Goal: Navigation & Orientation: Find specific page/section

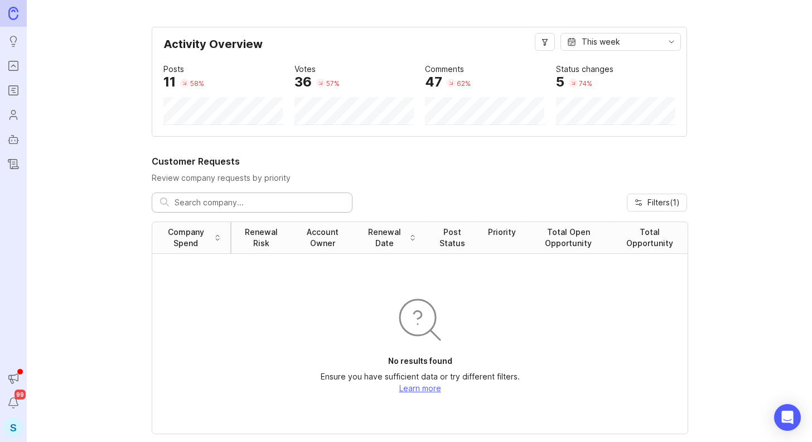
click at [12, 428] on div "S" at bounding box center [13, 427] width 20 height 20
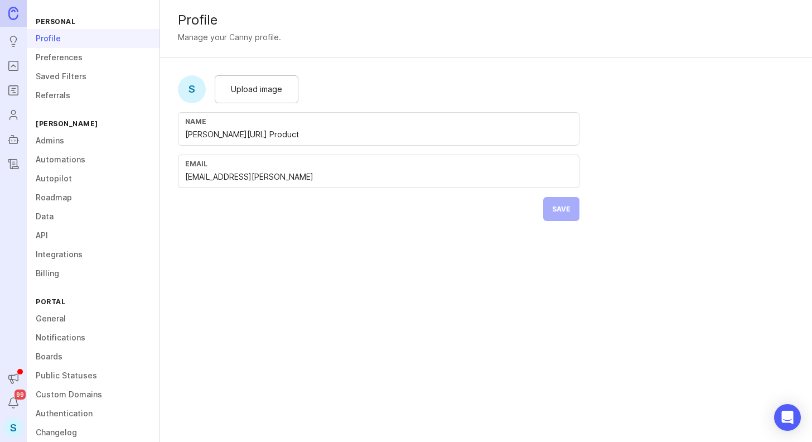
click at [63, 238] on link "API" at bounding box center [93, 235] width 133 height 19
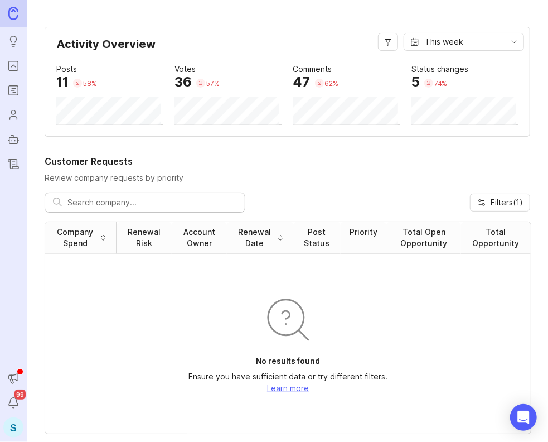
click at [9, 142] on rect "Autopilot" at bounding box center [13, 140] width 8 height 6
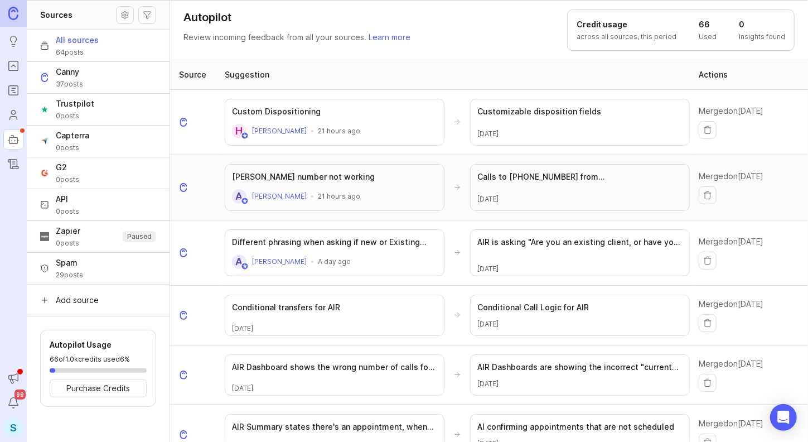
click at [132, 19] on button "Source settings" at bounding box center [125, 15] width 18 height 18
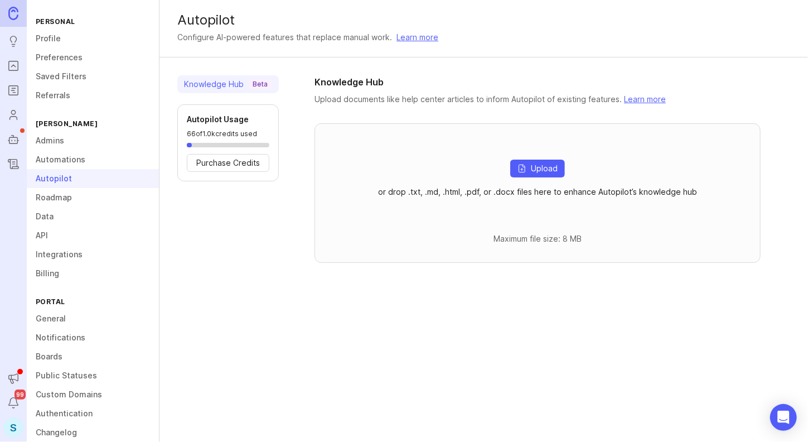
click at [221, 82] on div "Knowledge Hub Beta" at bounding box center [228, 84] width 88 height 11
